Goal: Task Accomplishment & Management: Complete application form

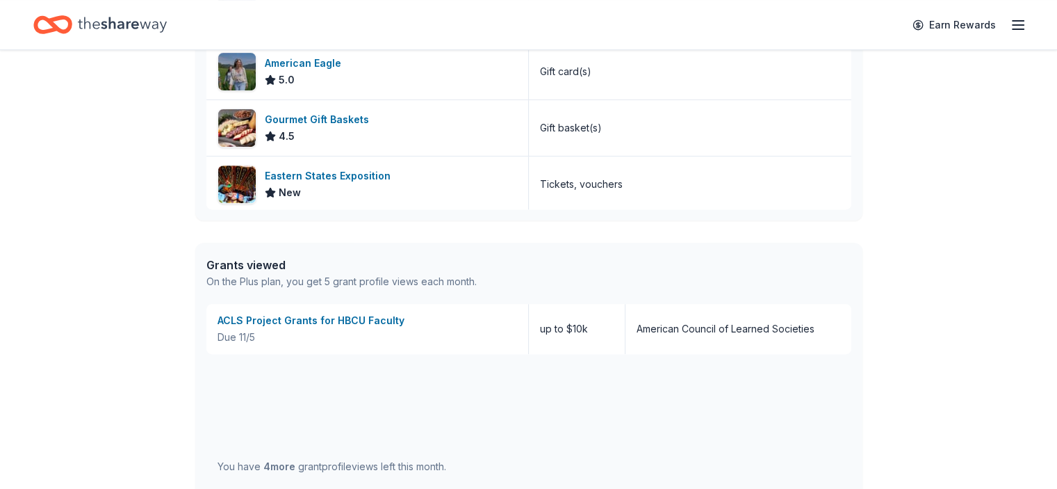
scroll to position [626, 0]
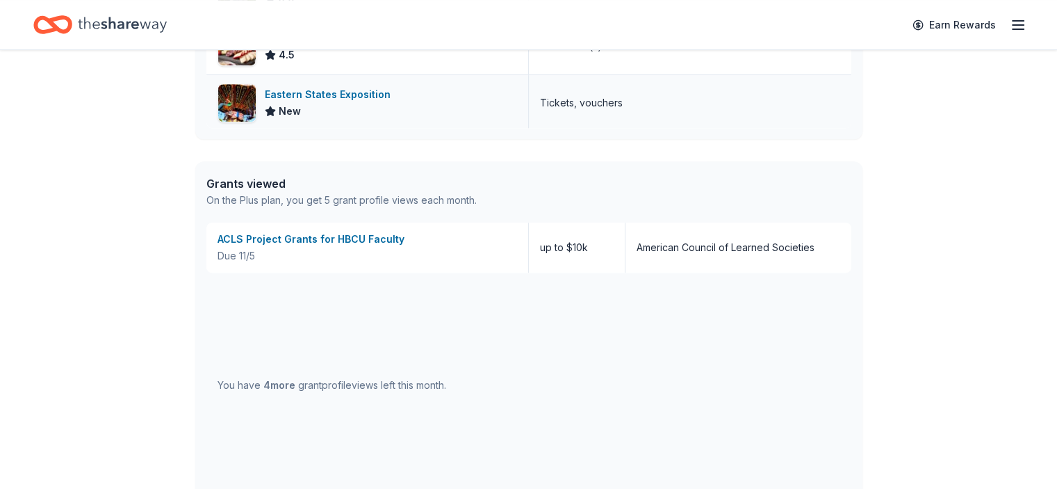
click at [313, 89] on div "Eastern States Exposition" at bounding box center [330, 94] width 131 height 17
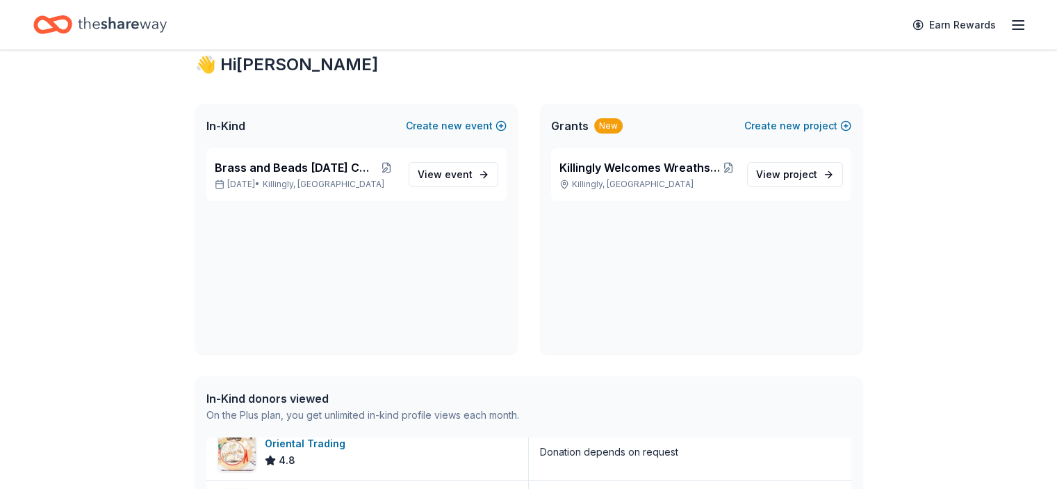
scroll to position [0, 0]
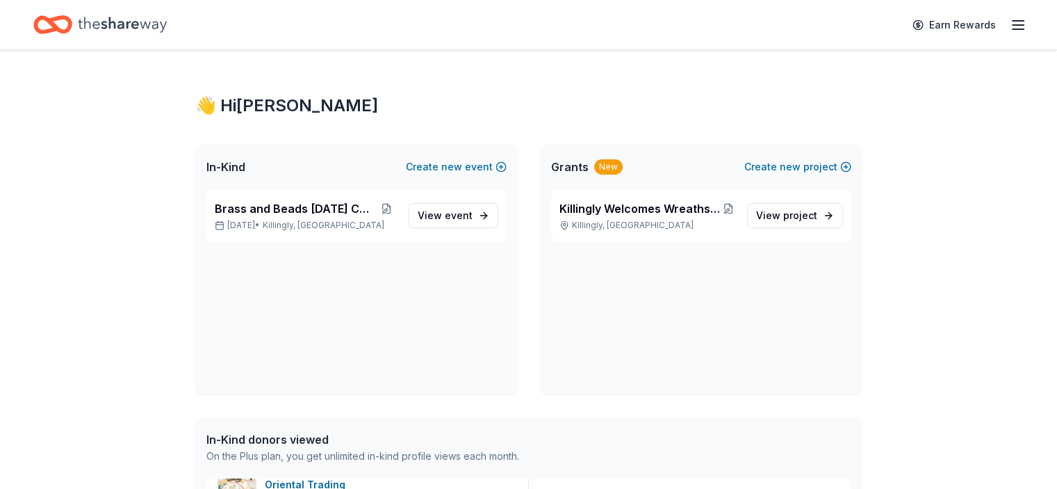
click at [1010, 22] on icon "button" at bounding box center [1018, 25] width 17 height 17
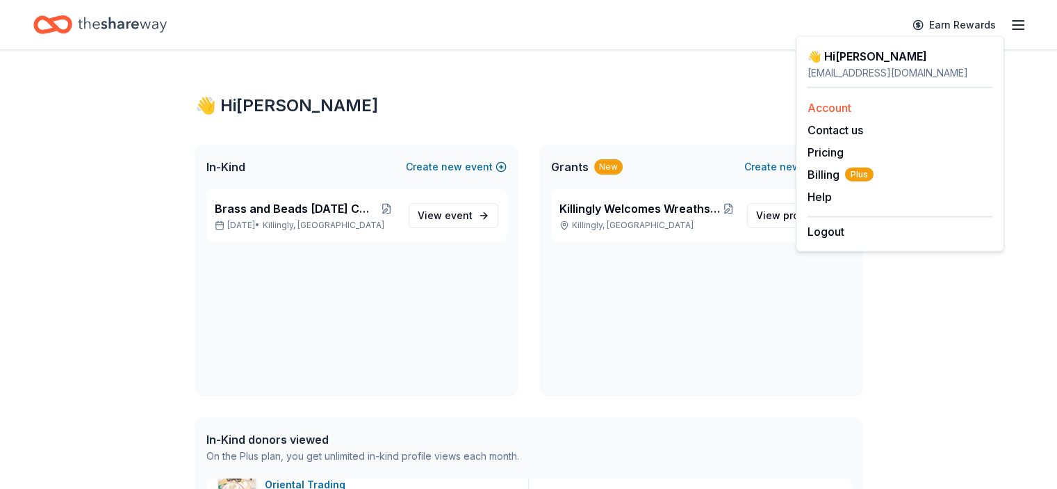
click at [837, 106] on link "Account" at bounding box center [830, 108] width 44 height 14
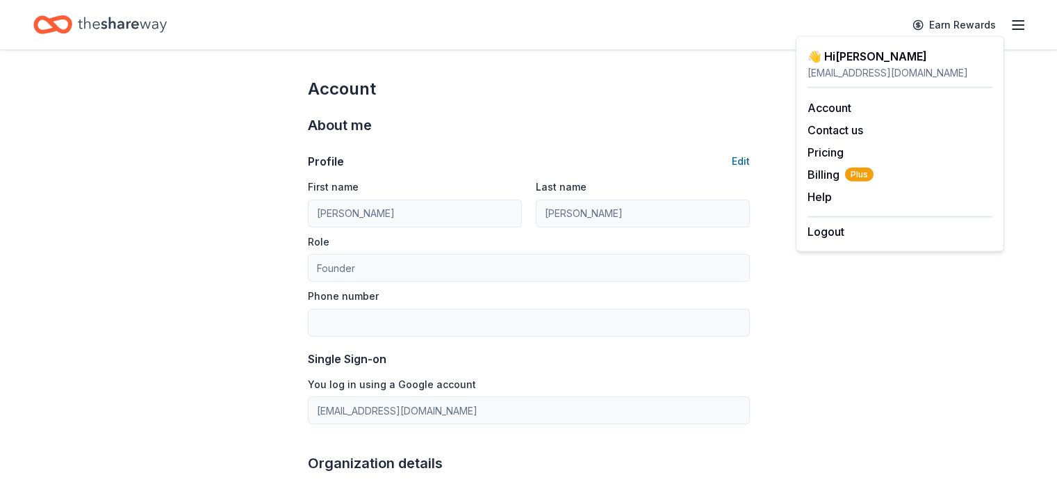
click at [72, 22] on icon "Home" at bounding box center [52, 24] width 39 height 33
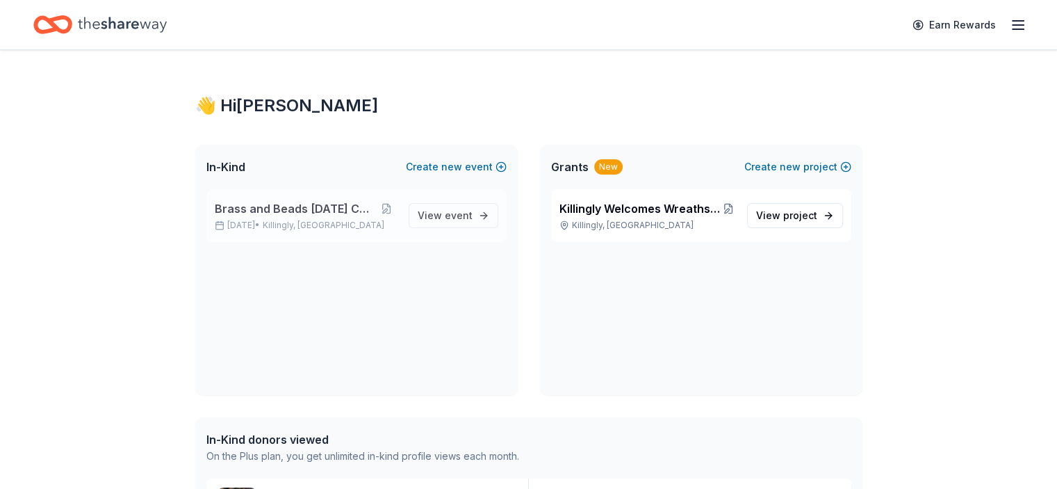
click at [323, 207] on span "Brass and Beads [DATE] Celebration" at bounding box center [295, 208] width 161 height 17
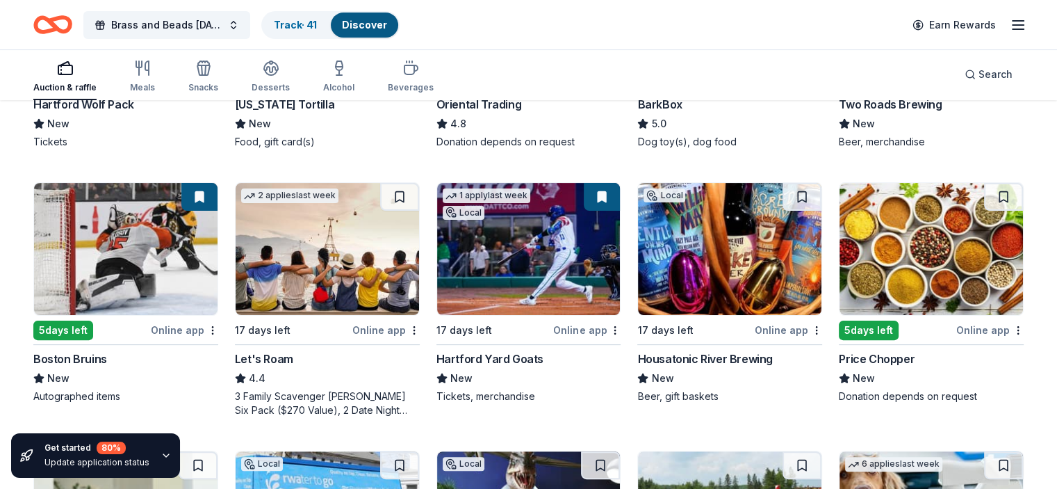
scroll to position [348, 0]
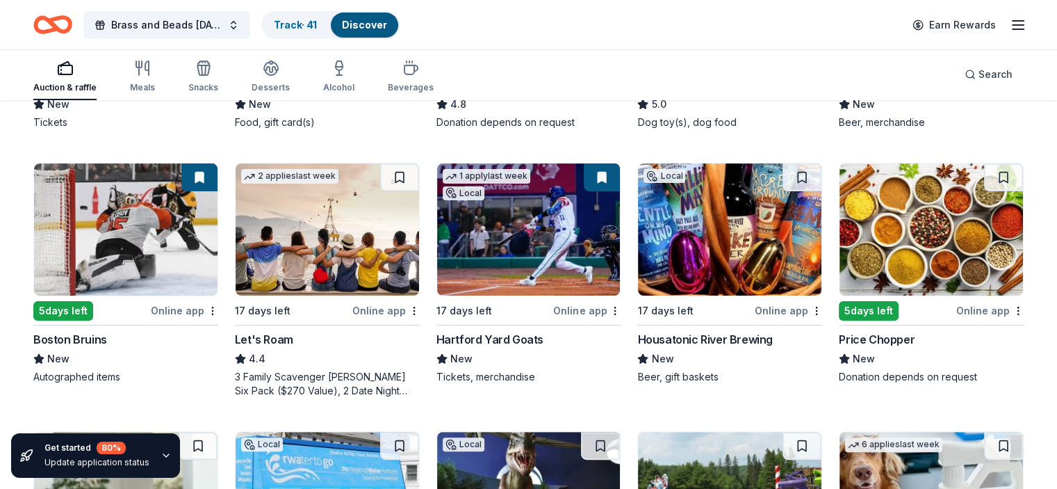
click at [719, 236] on img at bounding box center [730, 229] width 184 height 132
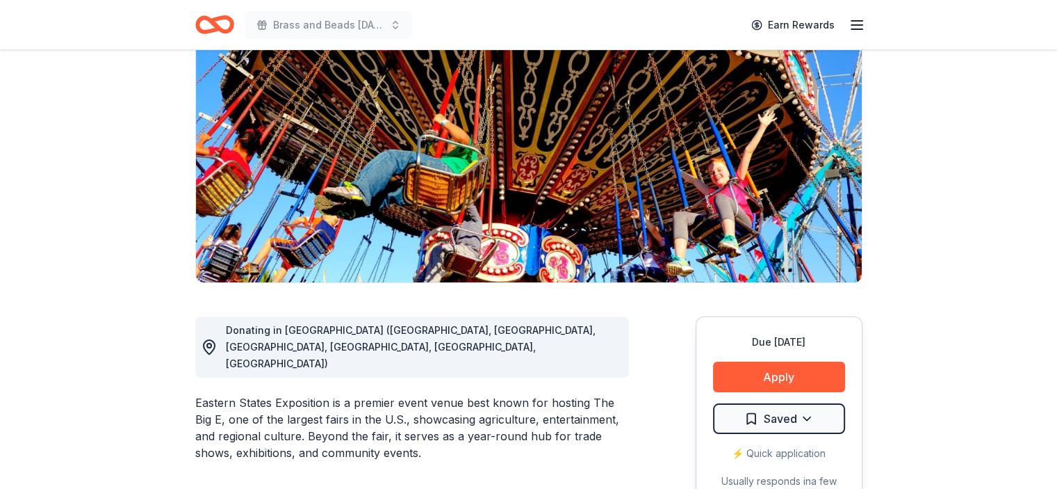
scroll to position [139, 0]
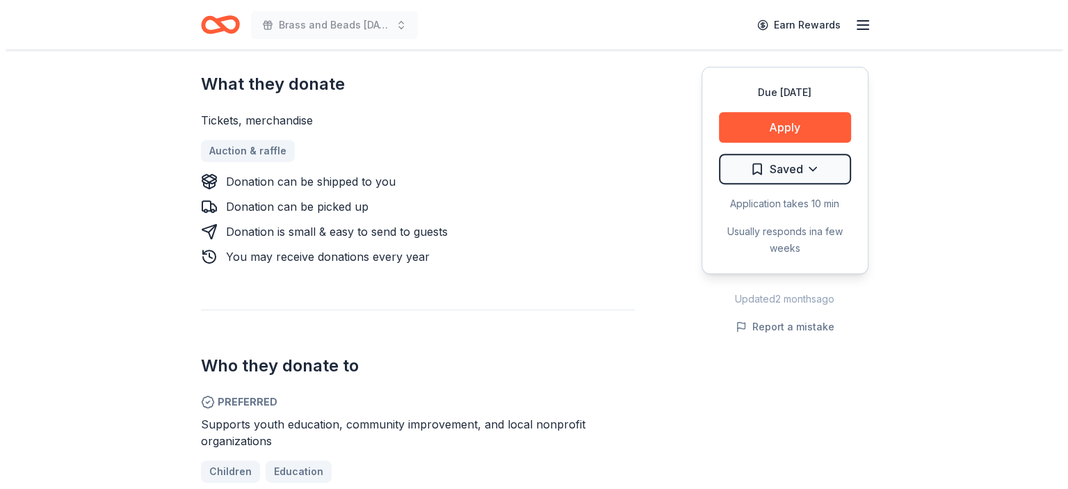
scroll to position [556, 0]
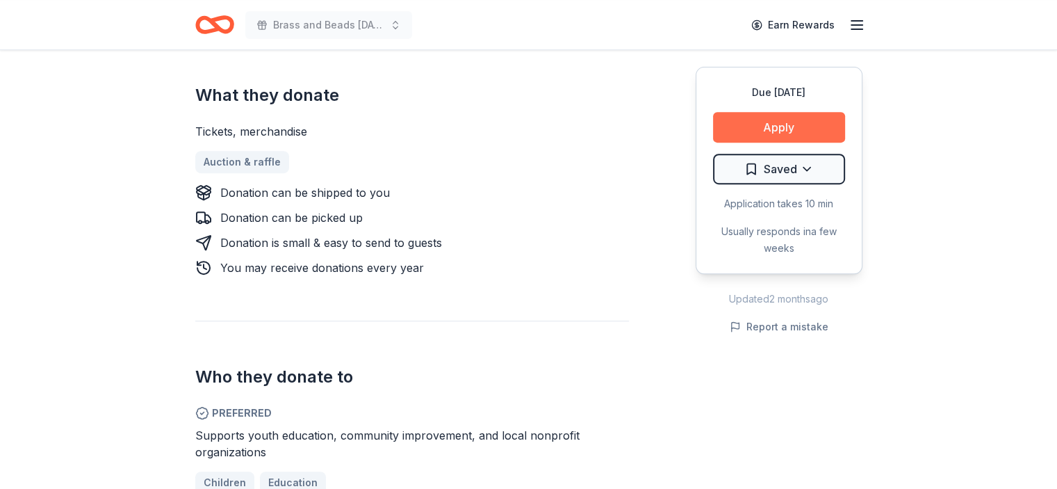
click at [765, 124] on button "Apply" at bounding box center [779, 127] width 132 height 31
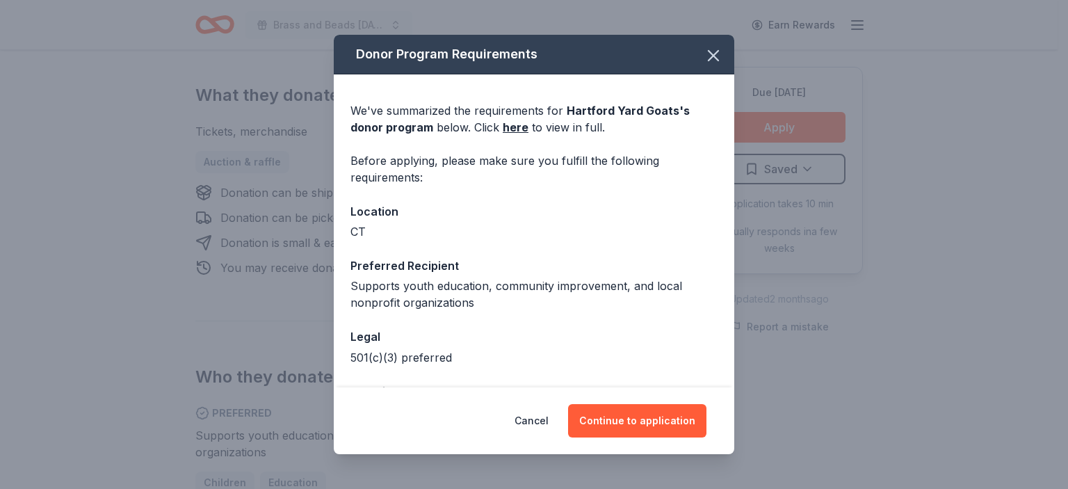
scroll to position [51, 0]
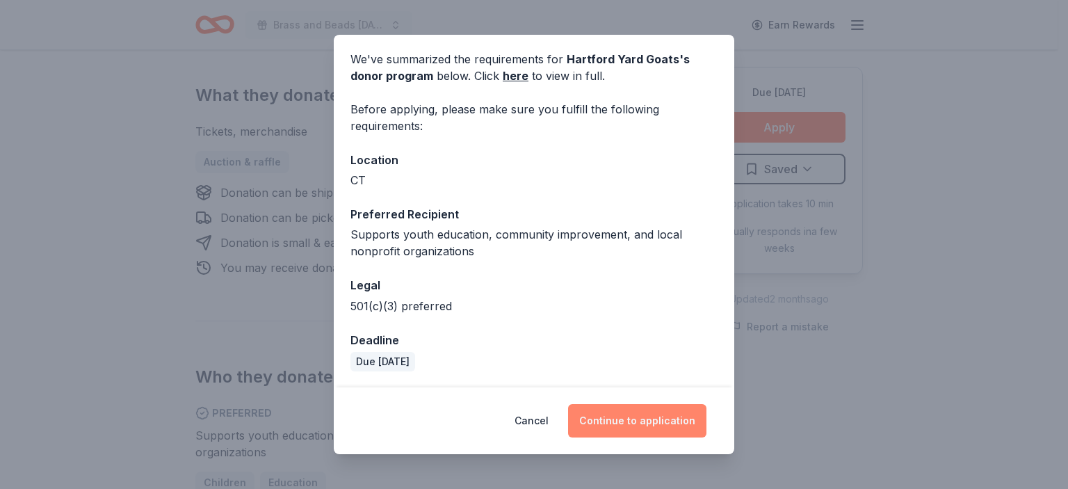
click at [635, 418] on button "Continue to application" at bounding box center [637, 420] width 138 height 33
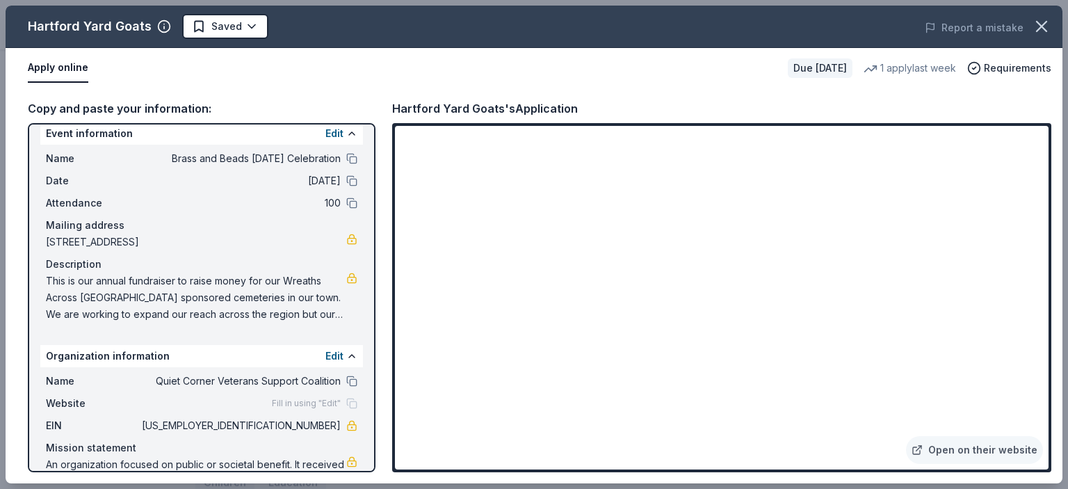
scroll to position [0, 0]
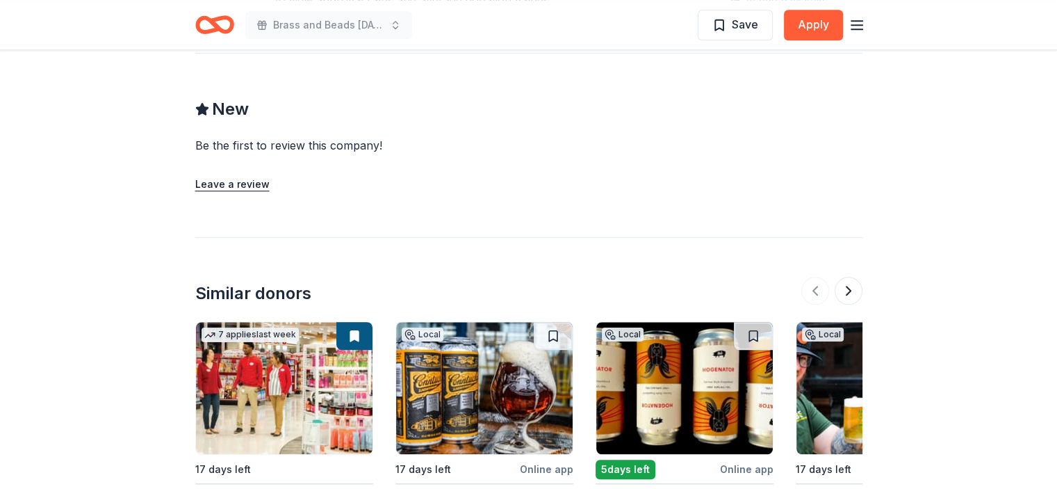
scroll to position [1105, 0]
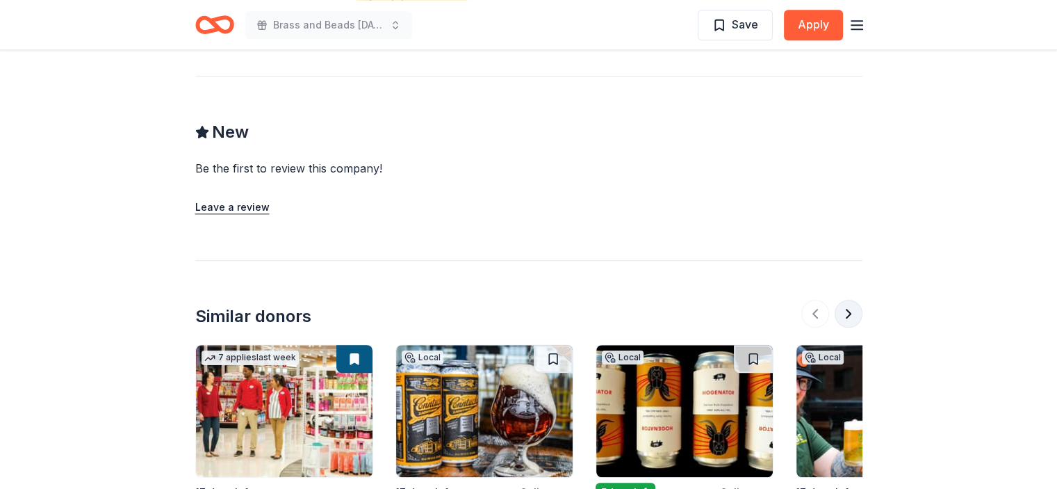
click at [847, 308] on button at bounding box center [849, 314] width 28 height 28
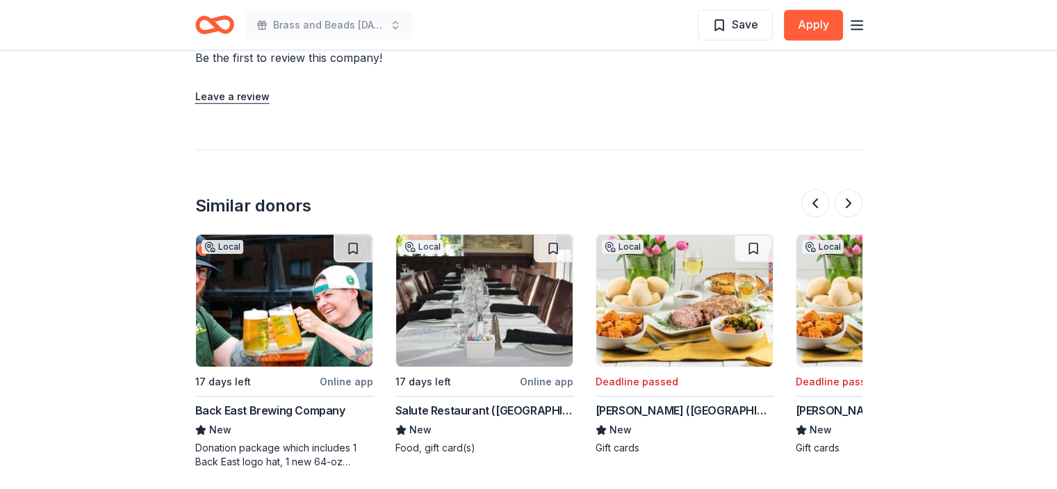
scroll to position [1244, 0]
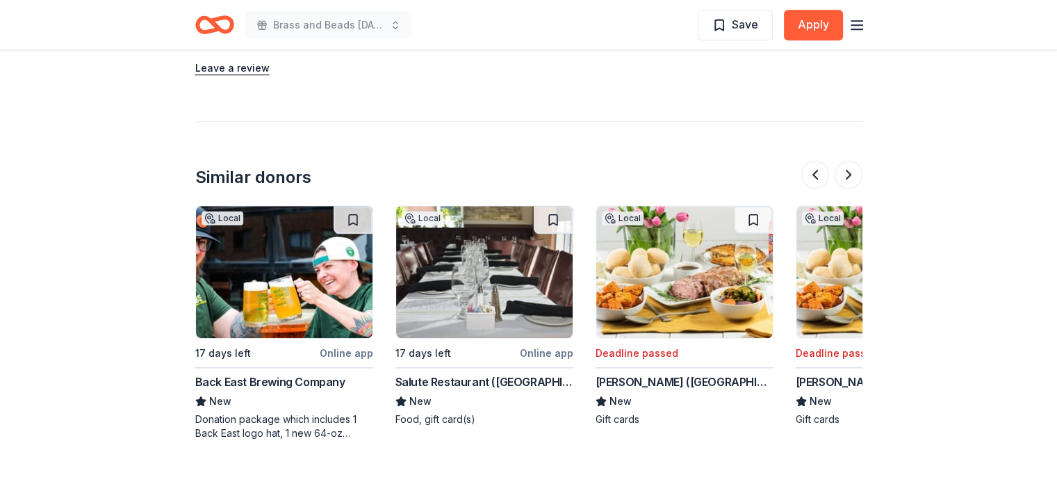
click at [492, 270] on img at bounding box center [484, 272] width 177 height 132
click at [847, 172] on button at bounding box center [849, 175] width 28 height 28
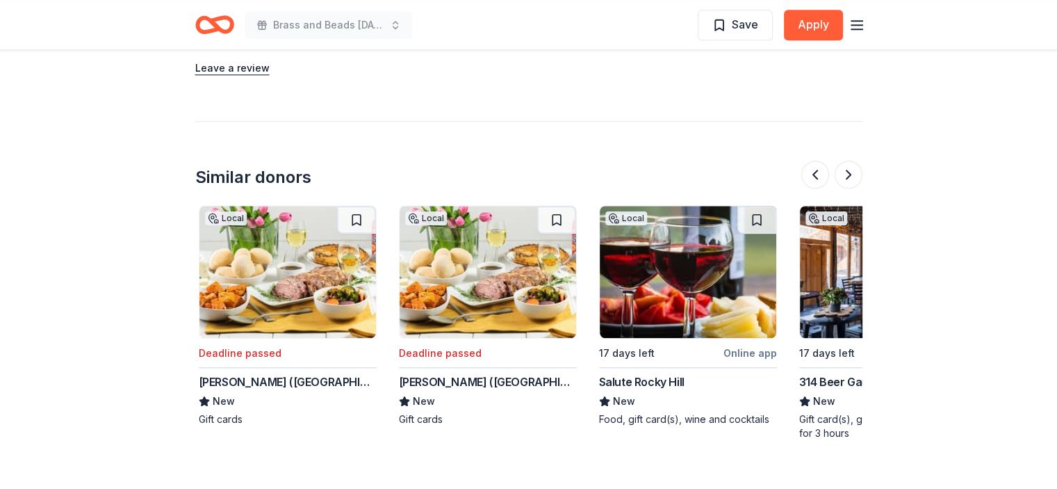
scroll to position [0, 1201]
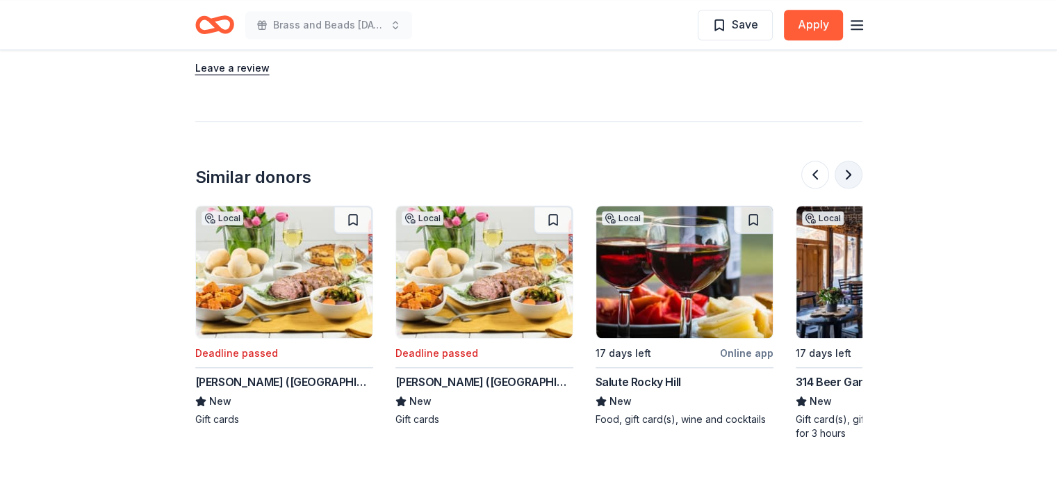
click at [845, 172] on button at bounding box center [849, 175] width 28 height 28
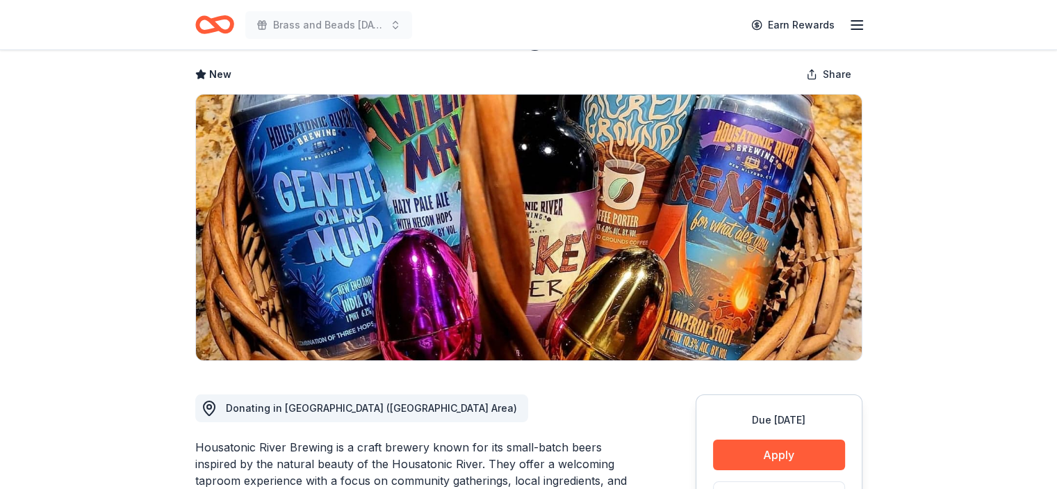
scroll to position [0, 0]
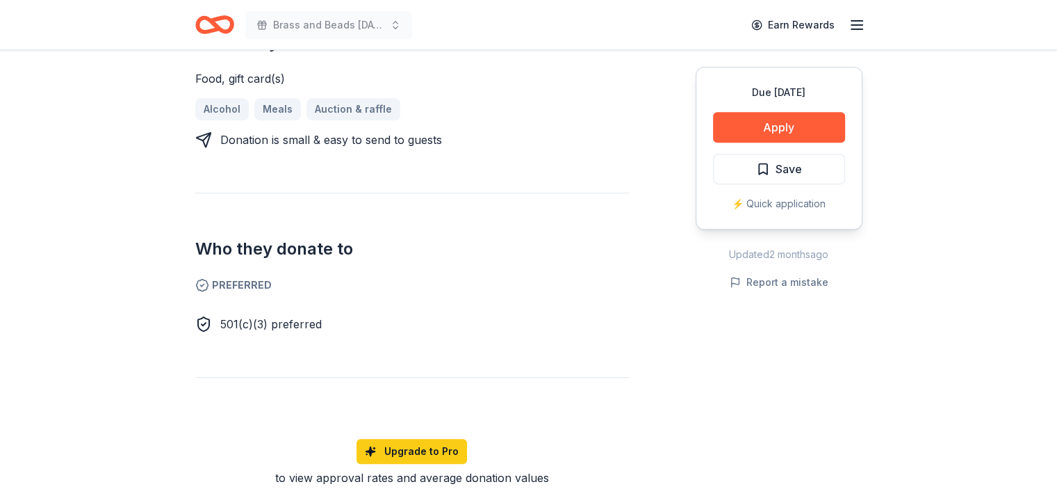
scroll to position [556, 0]
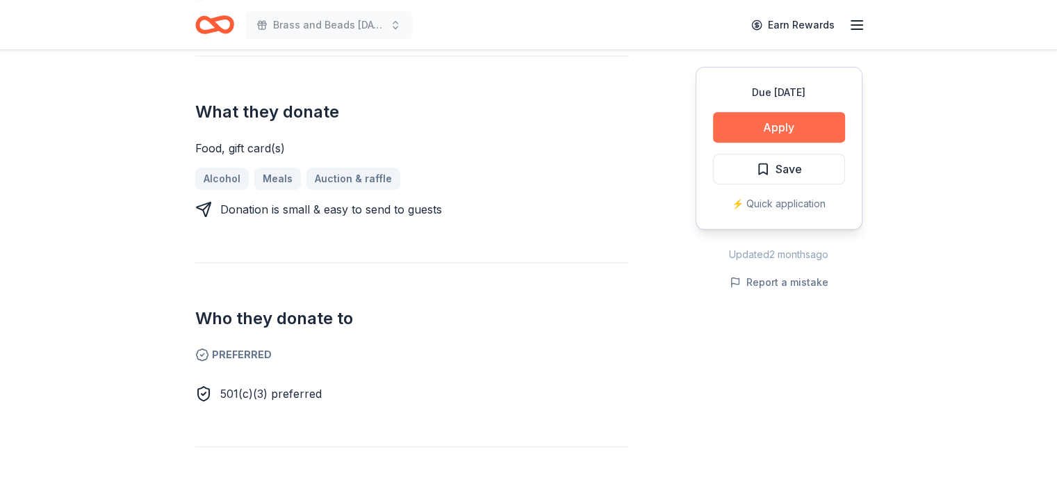
click at [774, 127] on button "Apply" at bounding box center [779, 127] width 132 height 31
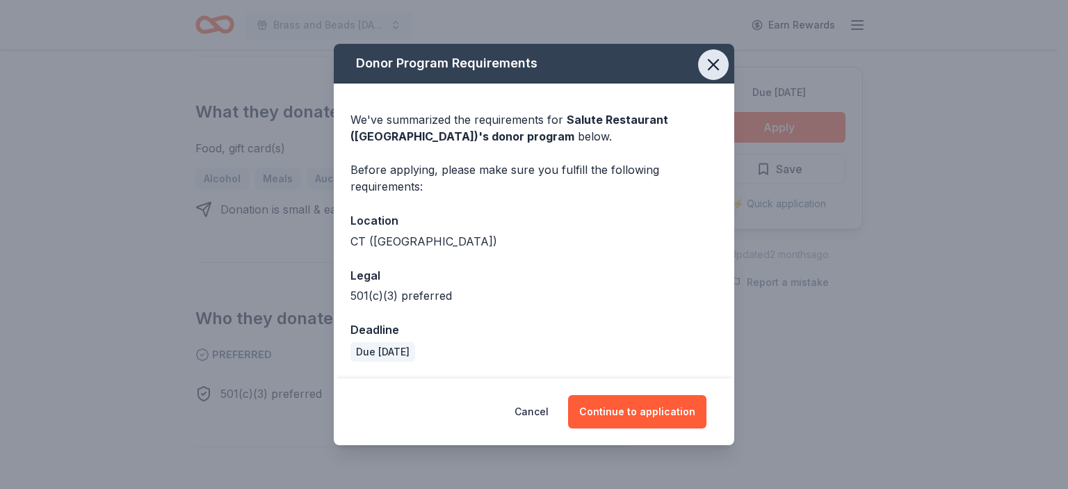
click at [711, 71] on icon "button" at bounding box center [712, 64] width 19 height 19
